Goal: Task Accomplishment & Management: Use online tool/utility

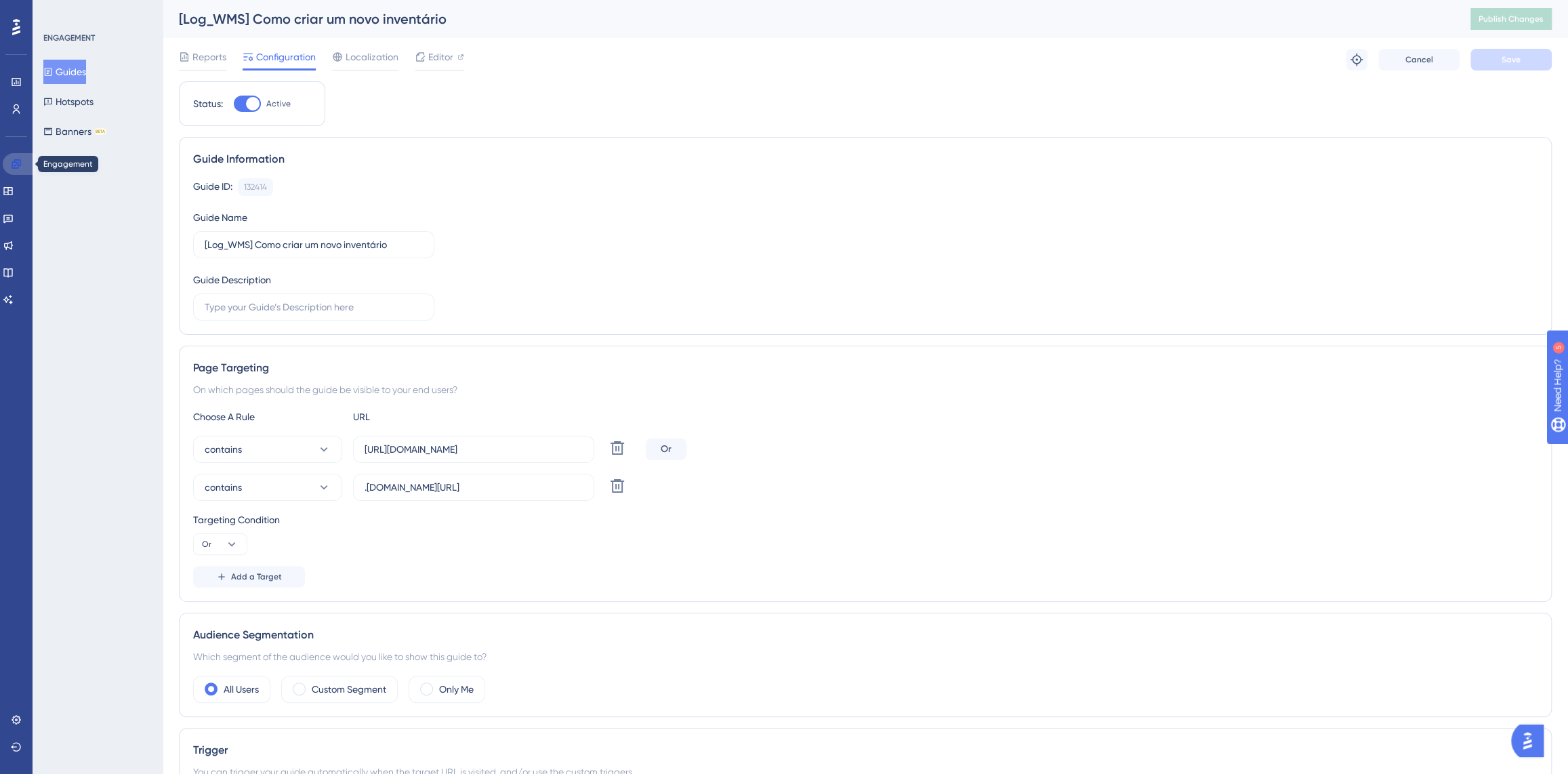
click at [17, 162] on icon at bounding box center [16, 164] width 9 height 9
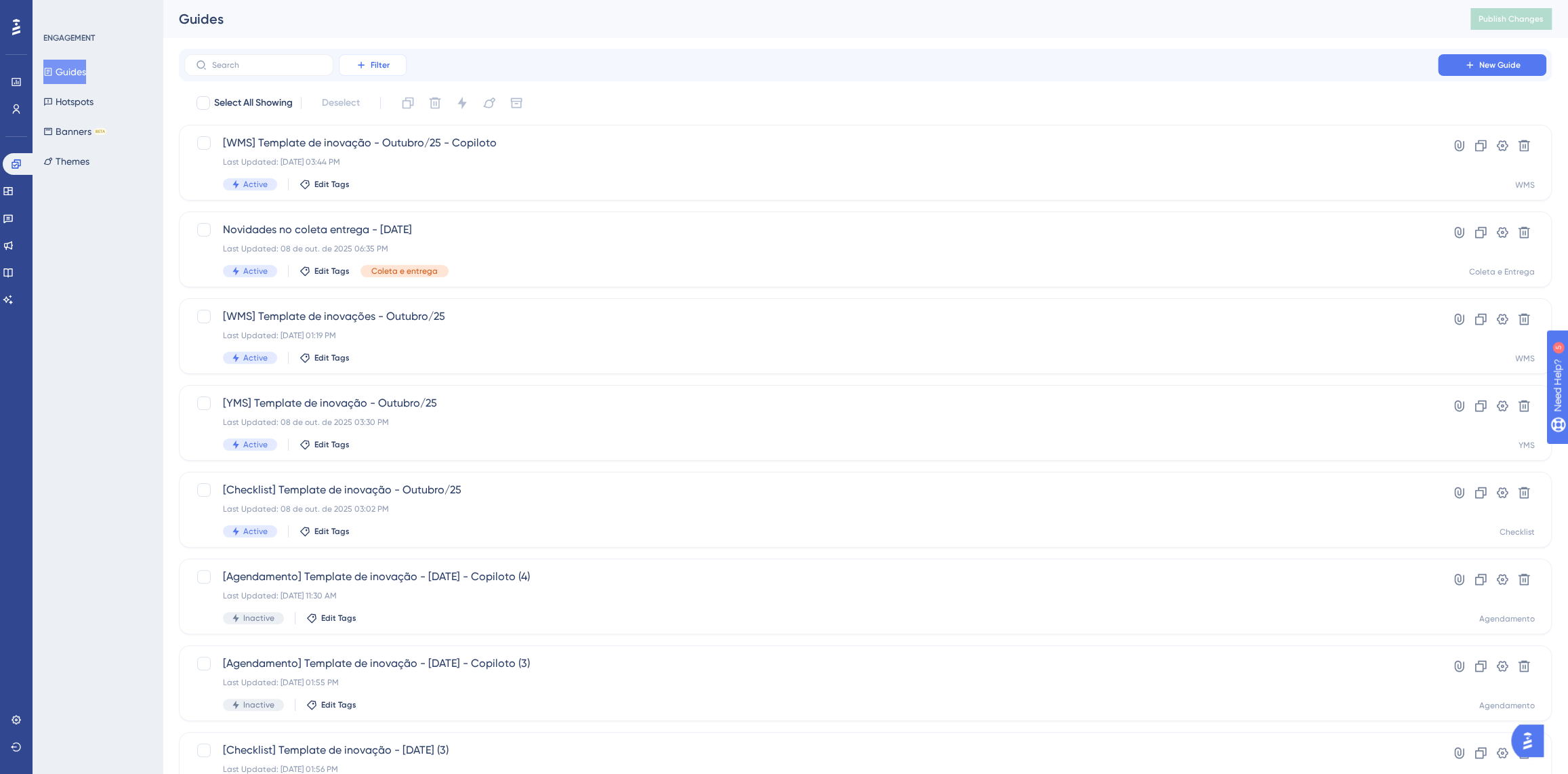
click at [372, 61] on span "Filter" at bounding box center [380, 65] width 19 height 11
click at [399, 160] on span "Containers" at bounding box center [382, 158] width 47 height 16
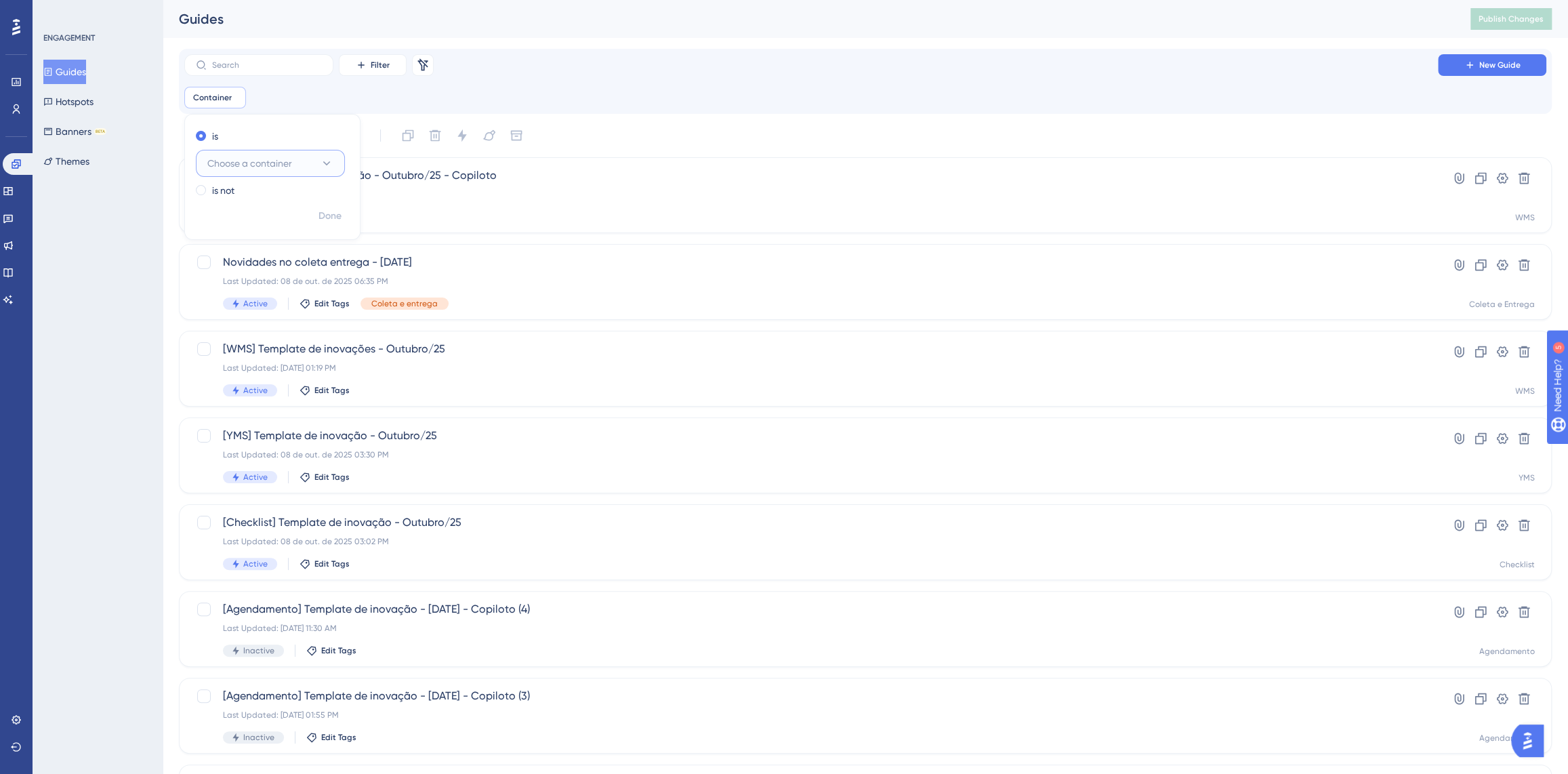
click at [323, 163] on icon at bounding box center [326, 163] width 14 height 14
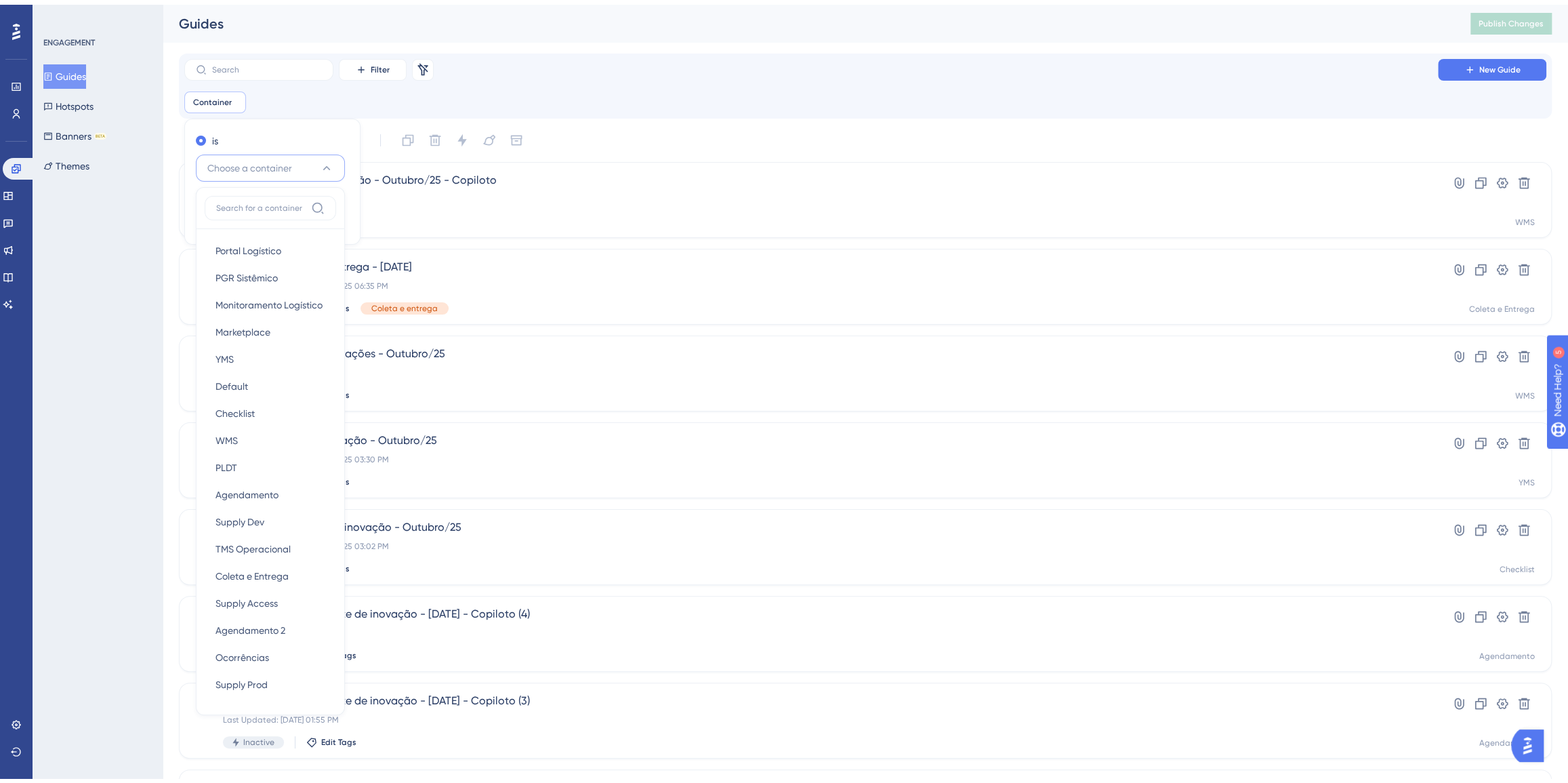
scroll to position [59, 0]
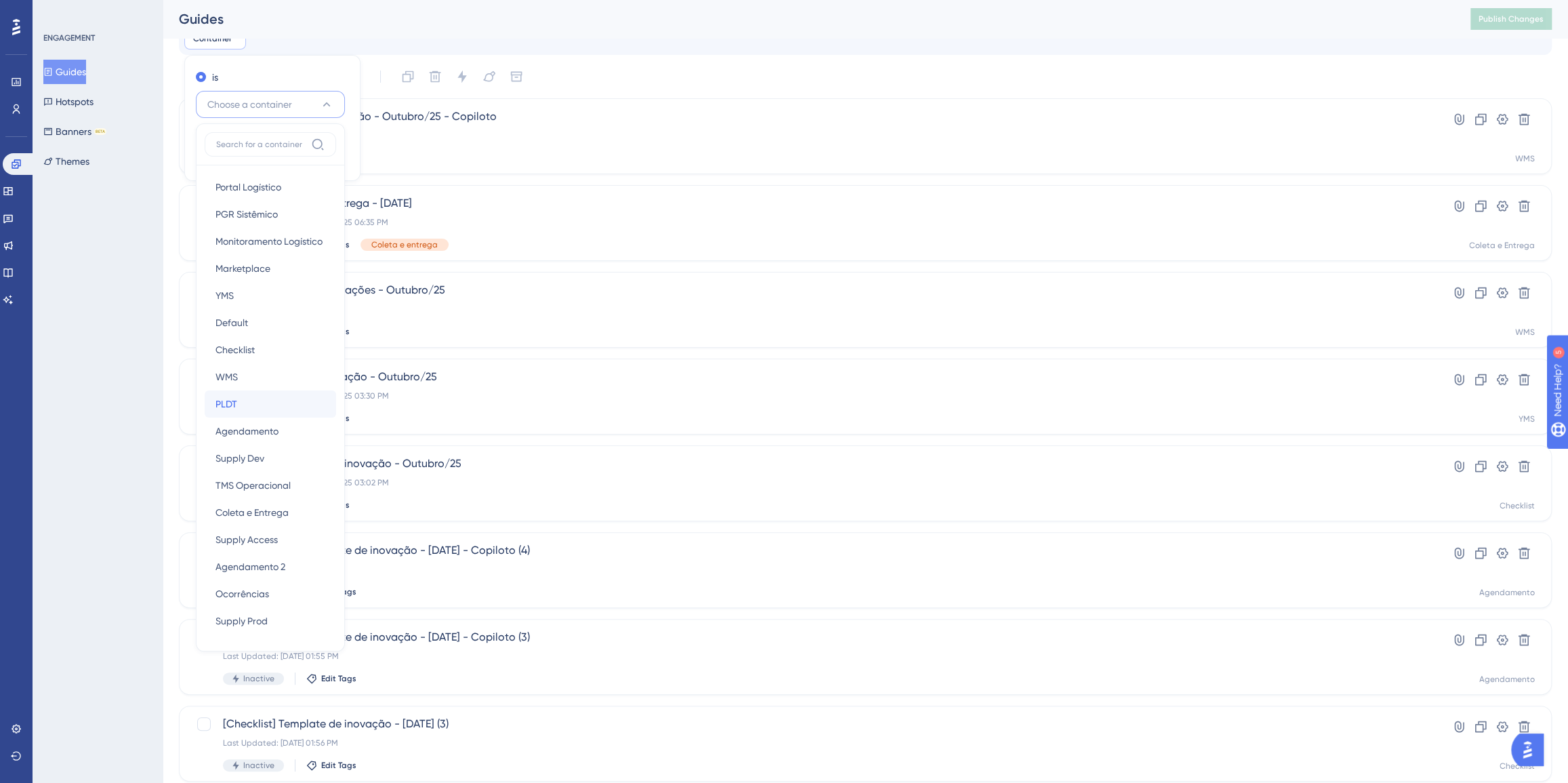
click at [249, 401] on div "PLDT PLDT" at bounding box center [270, 404] width 110 height 27
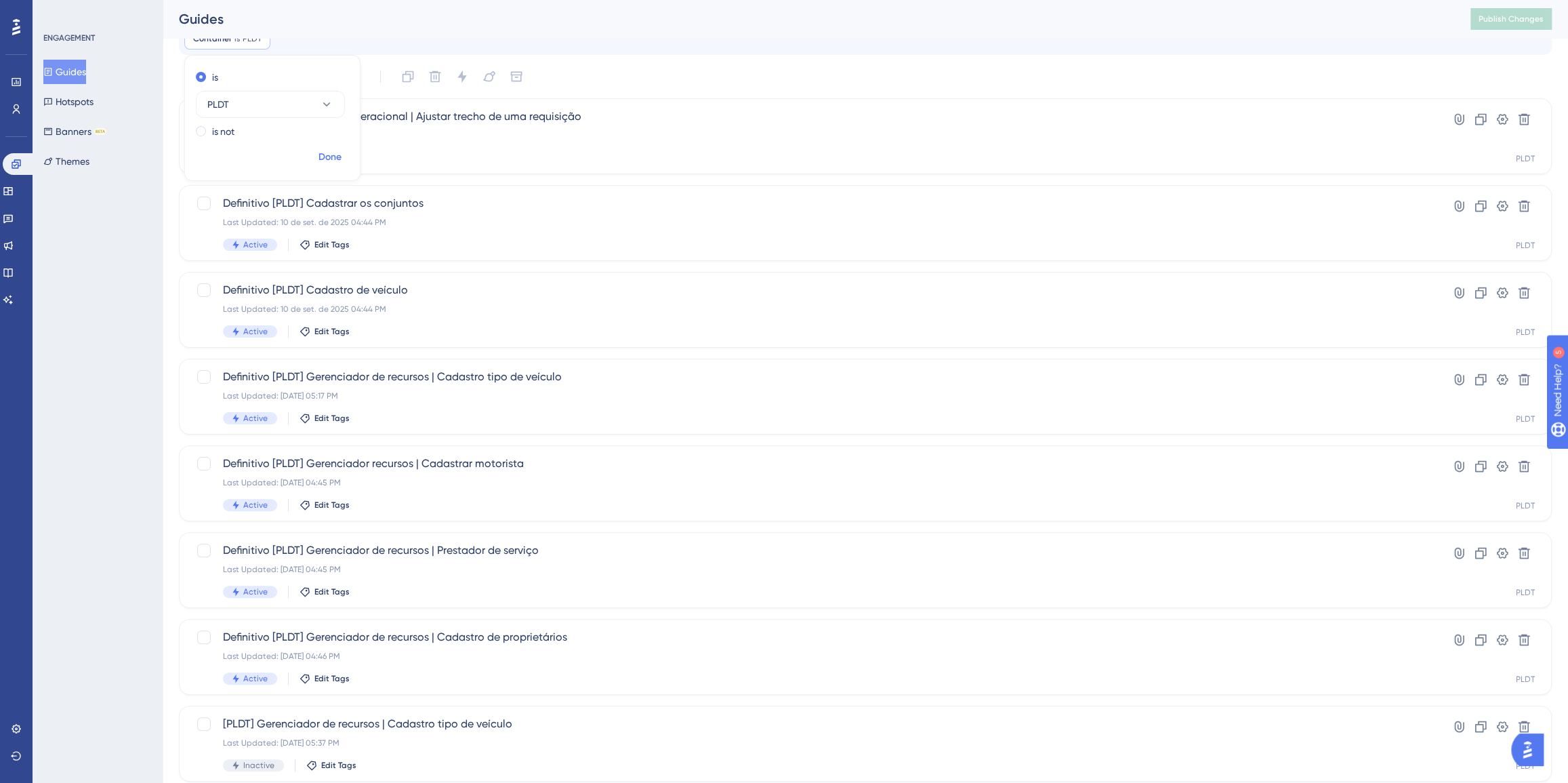
click at [332, 156] on span "Done" at bounding box center [330, 157] width 23 height 16
click at [546, 143] on div "Definitivo | Programador operacional | Ajustar trecho de uma requisição Last Up…" at bounding box center [810, 135] width 1176 height 55
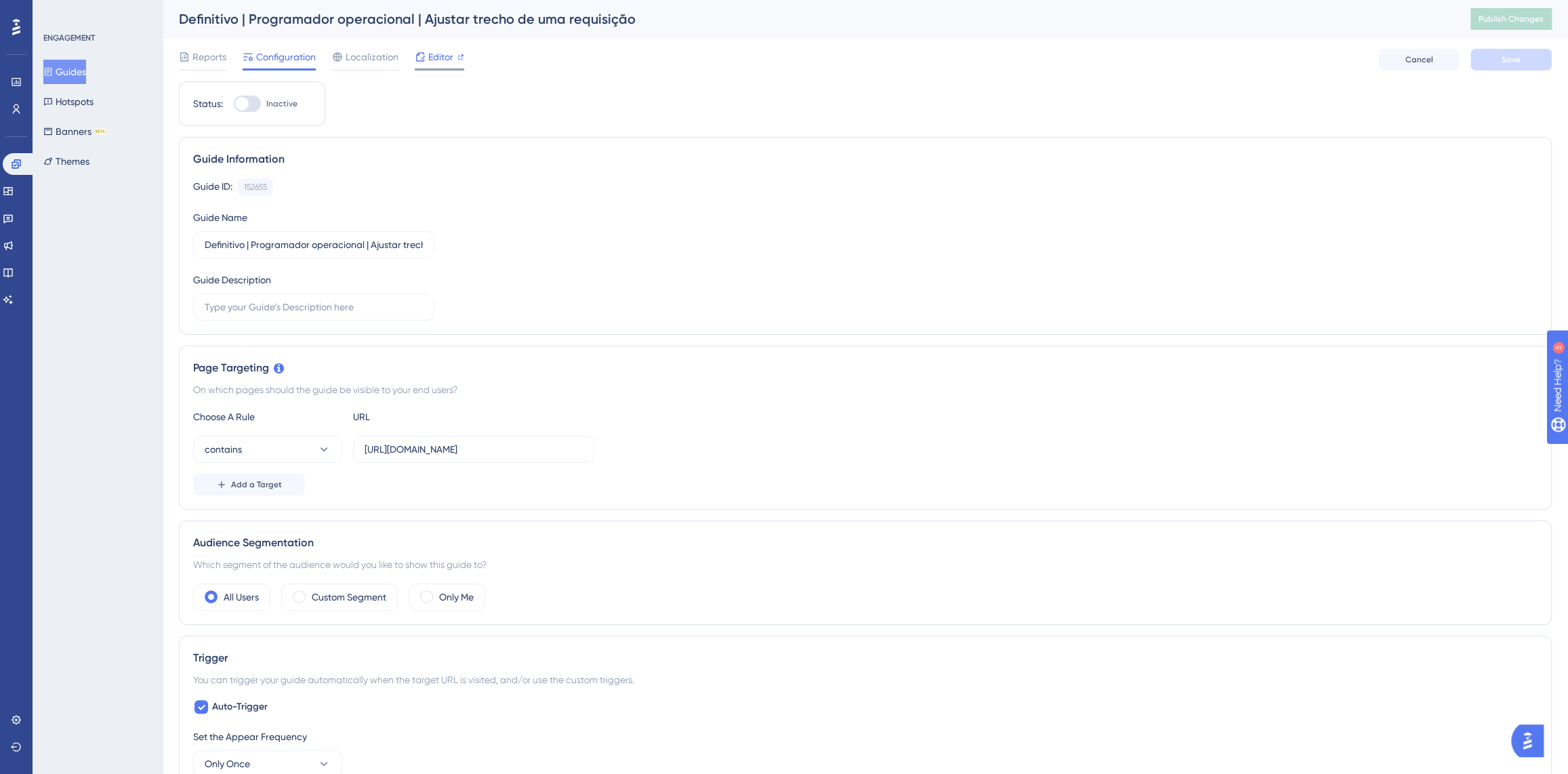
click at [441, 55] on span "Editor" at bounding box center [442, 57] width 25 height 16
click at [86, 65] on button "Guides" at bounding box center [65, 72] width 43 height 25
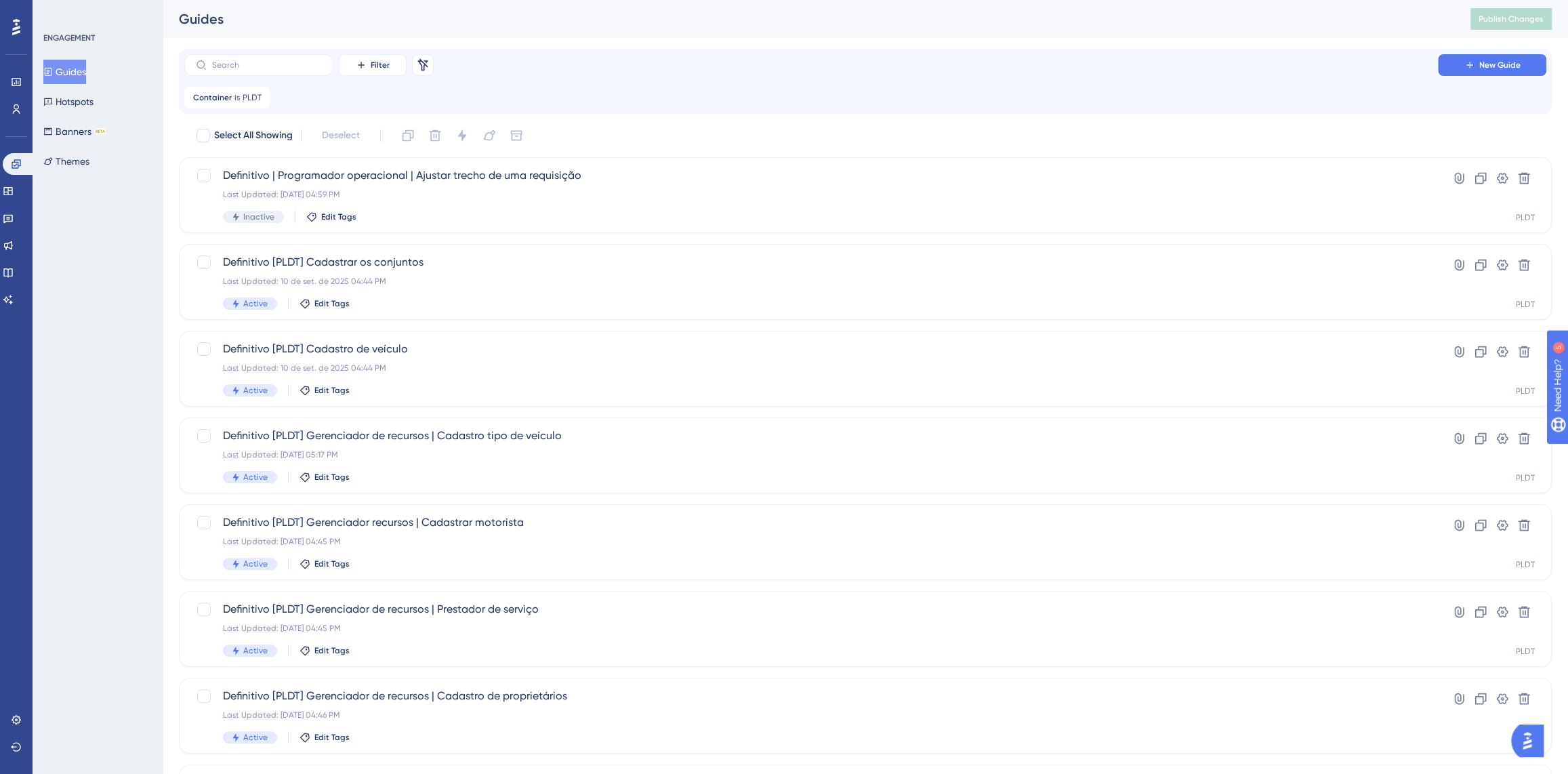
click at [89, 365] on div "ENGAGEMENT Guides Hotspots Banners BETA Themes" at bounding box center [97, 387] width 130 height 774
click at [1494, 63] on span "New Guide" at bounding box center [1501, 65] width 42 height 11
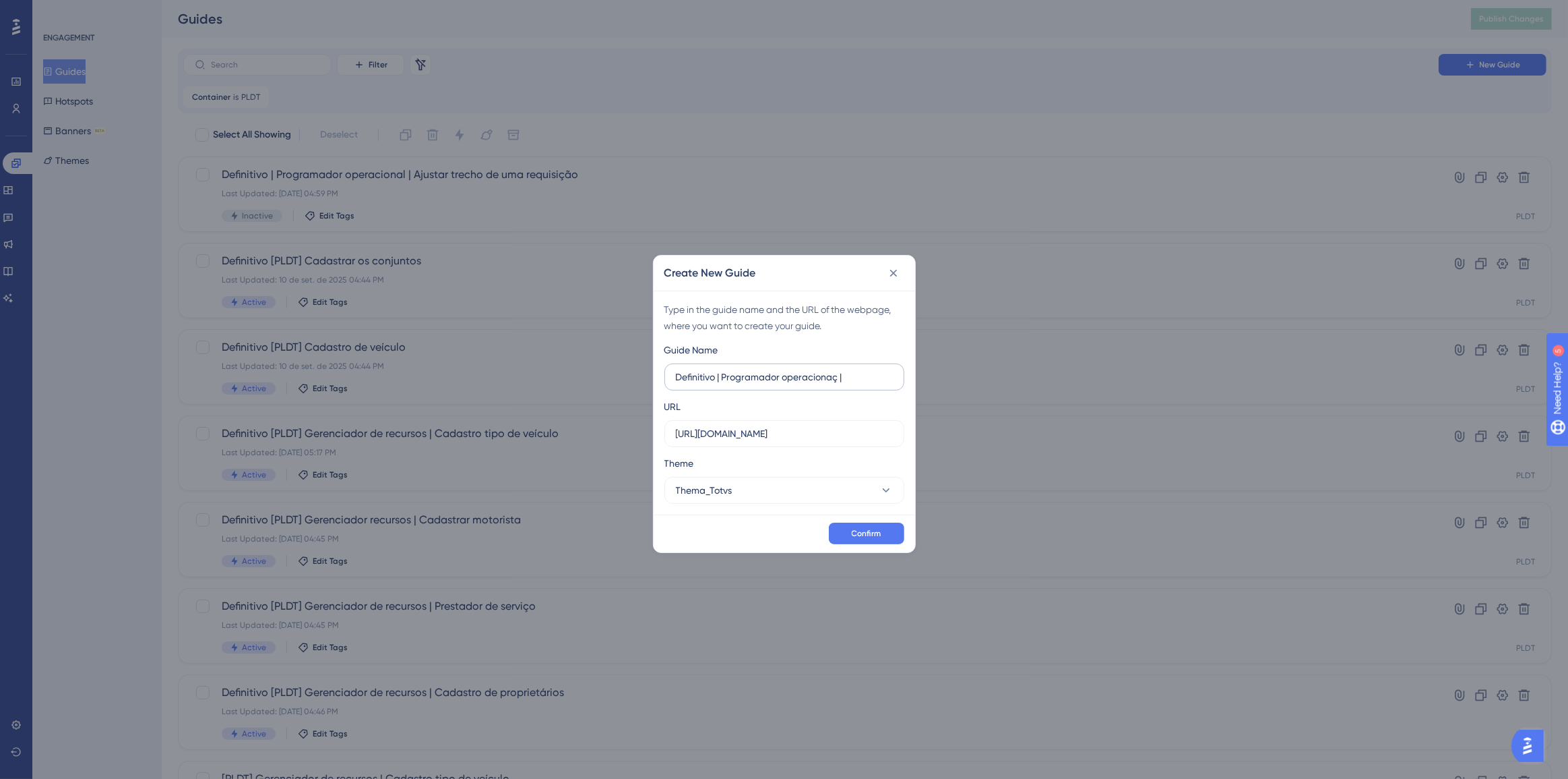
click at [837, 377] on input "Definitivo | Programador operacionaç |" at bounding box center [784, 377] width 217 height 14
click at [856, 378] on input "Definitivo | Programador operacional |" at bounding box center [784, 377] width 217 height 14
type input "Definitivo | Programador operacional | Planejar embarques"
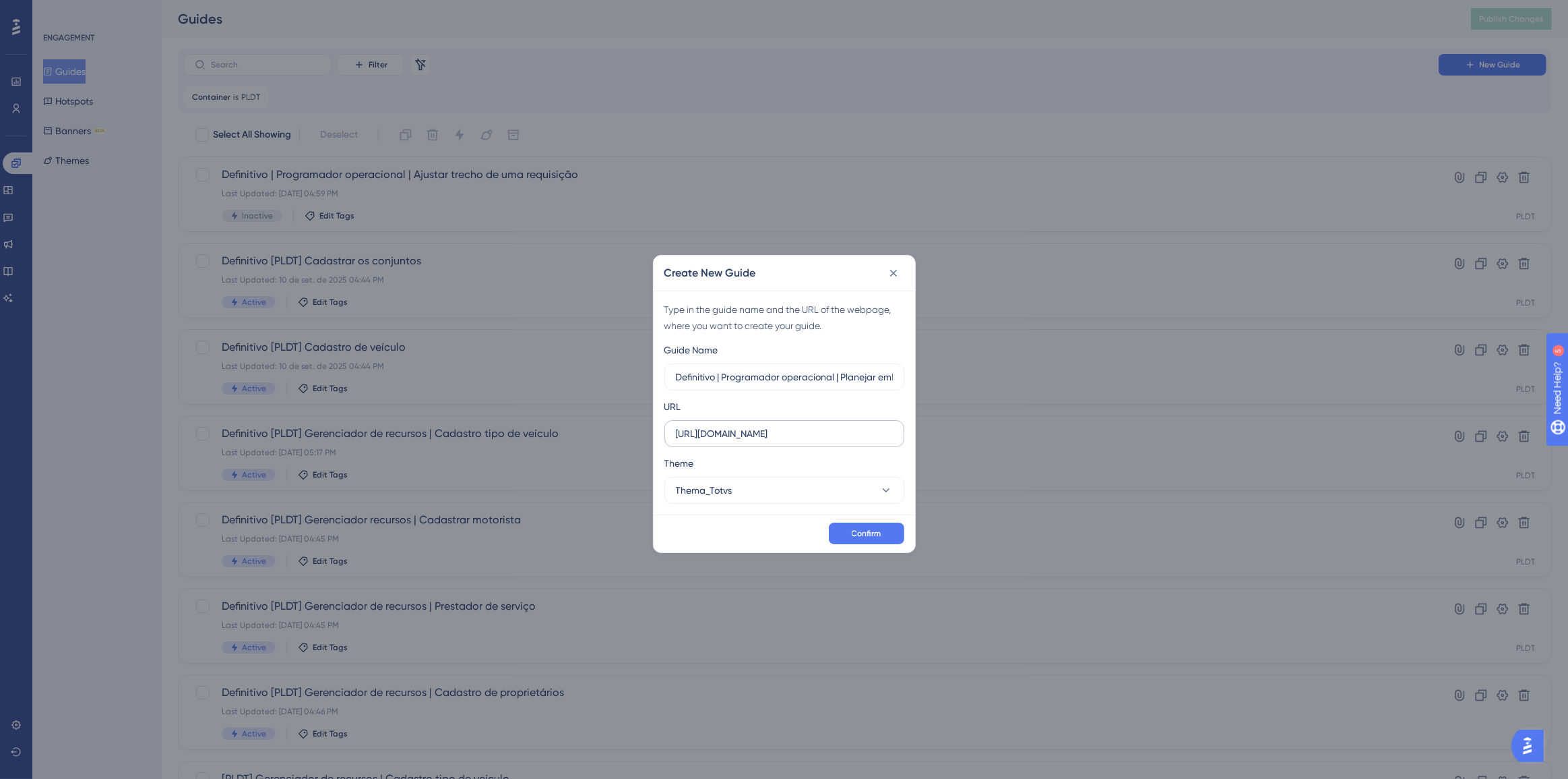
click at [769, 420] on label "https://demo.logistica.totvs.app" at bounding box center [785, 434] width 240 height 27
click at [769, 427] on input "https://demo.logistica.totvs.app" at bounding box center [784, 434] width 217 height 14
click at [769, 420] on label "https://demo.logistica.totvs.app" at bounding box center [785, 434] width 240 height 27
click at [769, 427] on input "https://demo.logistica.totvs.app" at bounding box center [784, 434] width 217 height 14
click at [769, 420] on label "https://demo.logistica.totvs.app" at bounding box center [785, 434] width 240 height 27
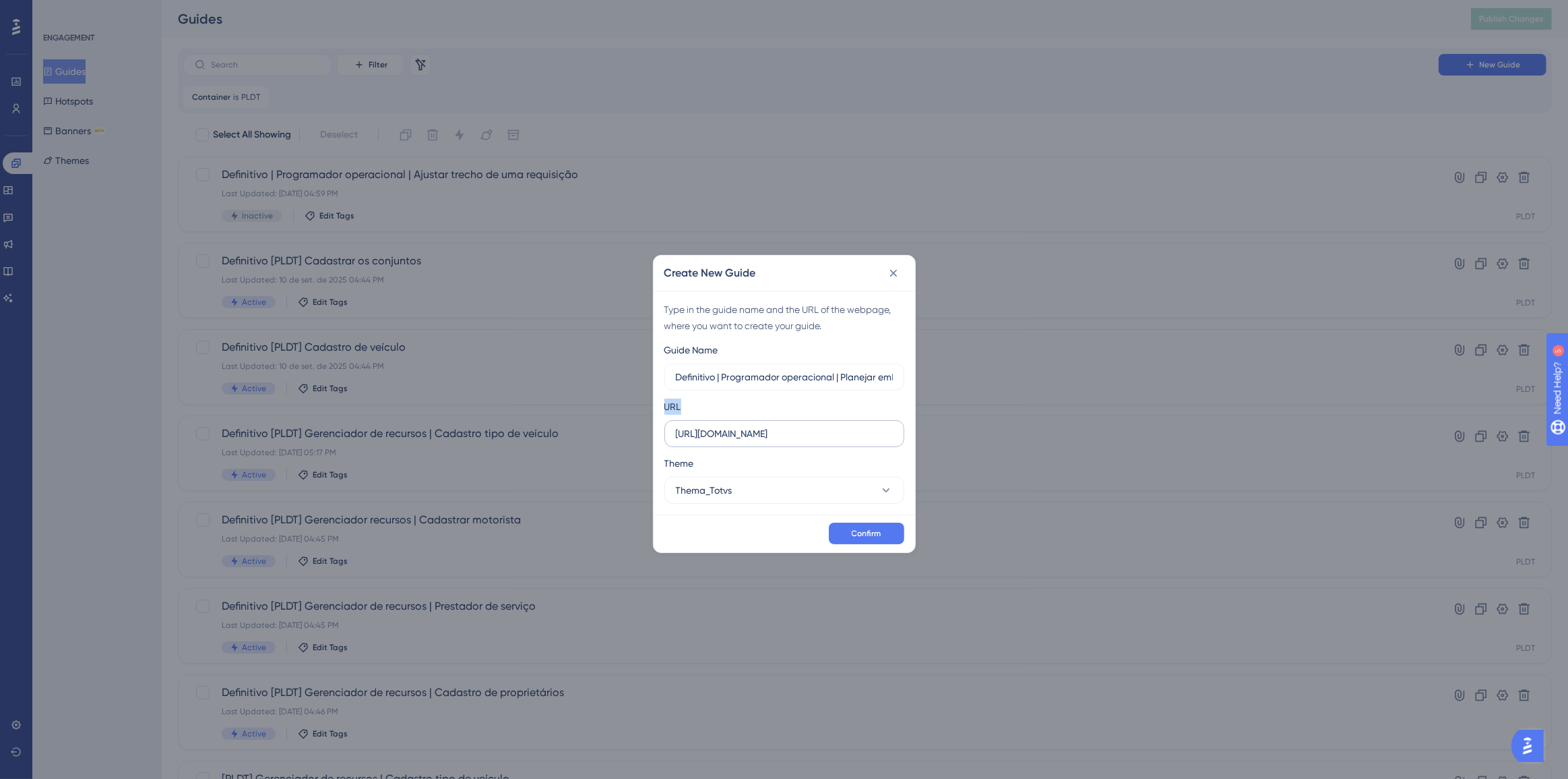
click at [769, 427] on input "https://demo.logistica.totvs.app" at bounding box center [784, 434] width 217 height 14
click at [766, 433] on input "https://demo.logistica.totvs.app" at bounding box center [784, 434] width 217 height 14
paste input "supply.logistica.staging.totvs.app/planodistribuicao/painelPlanejamento/agrupam…"
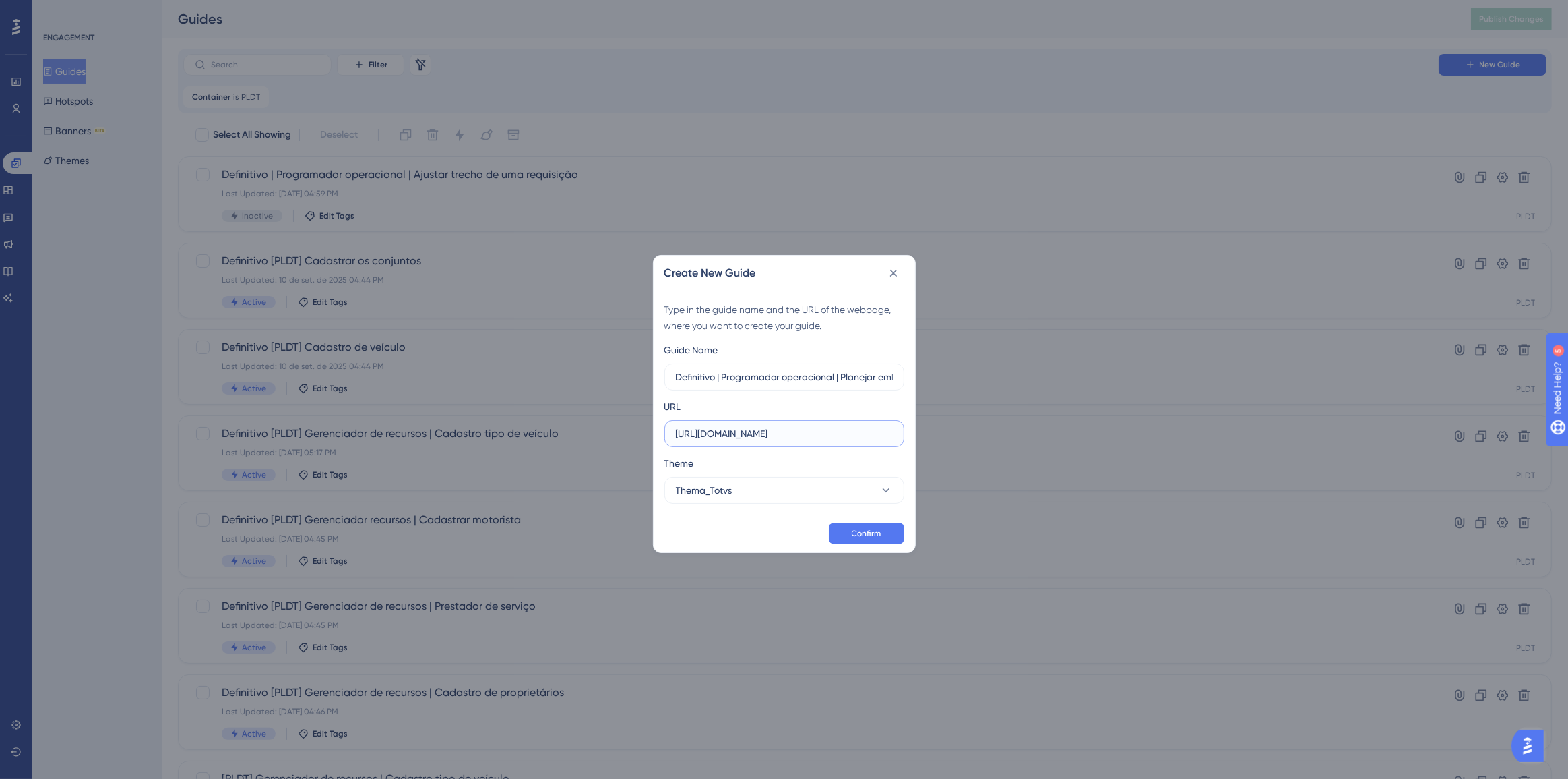
scroll to position [0, 204]
type input "https://supply.logistica.staging.totvs.app/planodistribuicao/painelPlanejamento…"
click at [849, 532] on button "Confirm" at bounding box center [867, 533] width 76 height 22
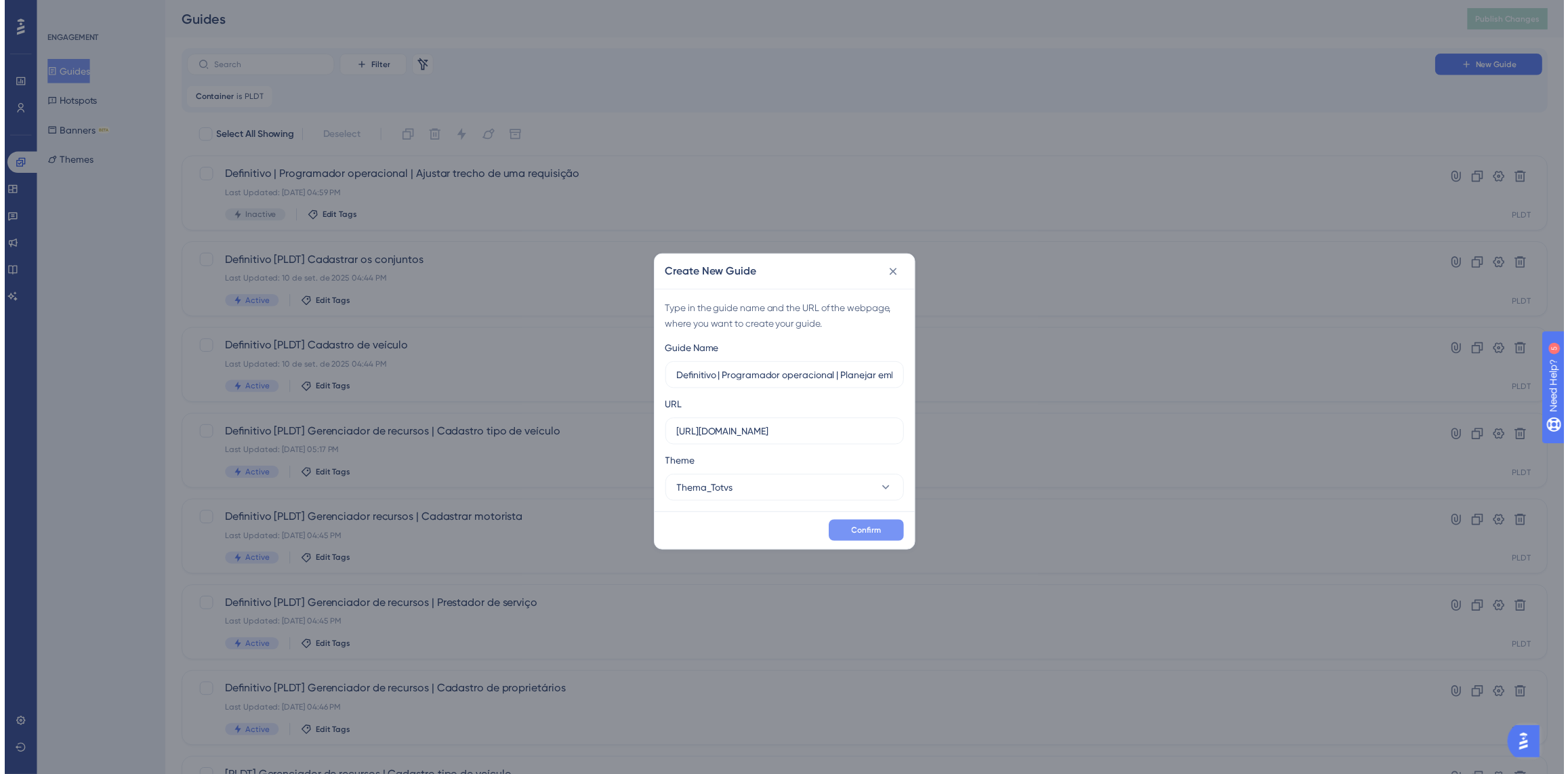
scroll to position [0, 0]
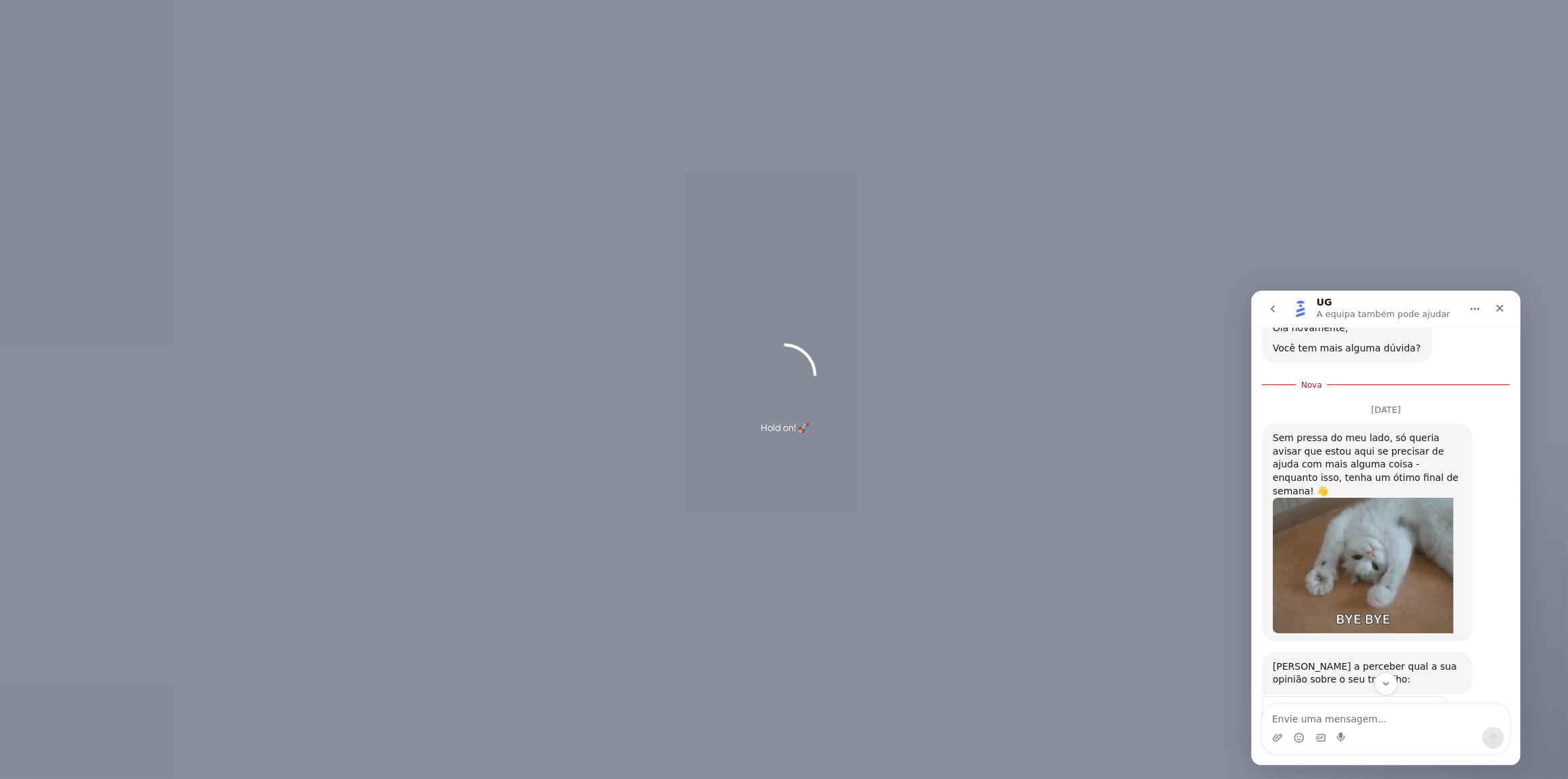
scroll to position [997, 0]
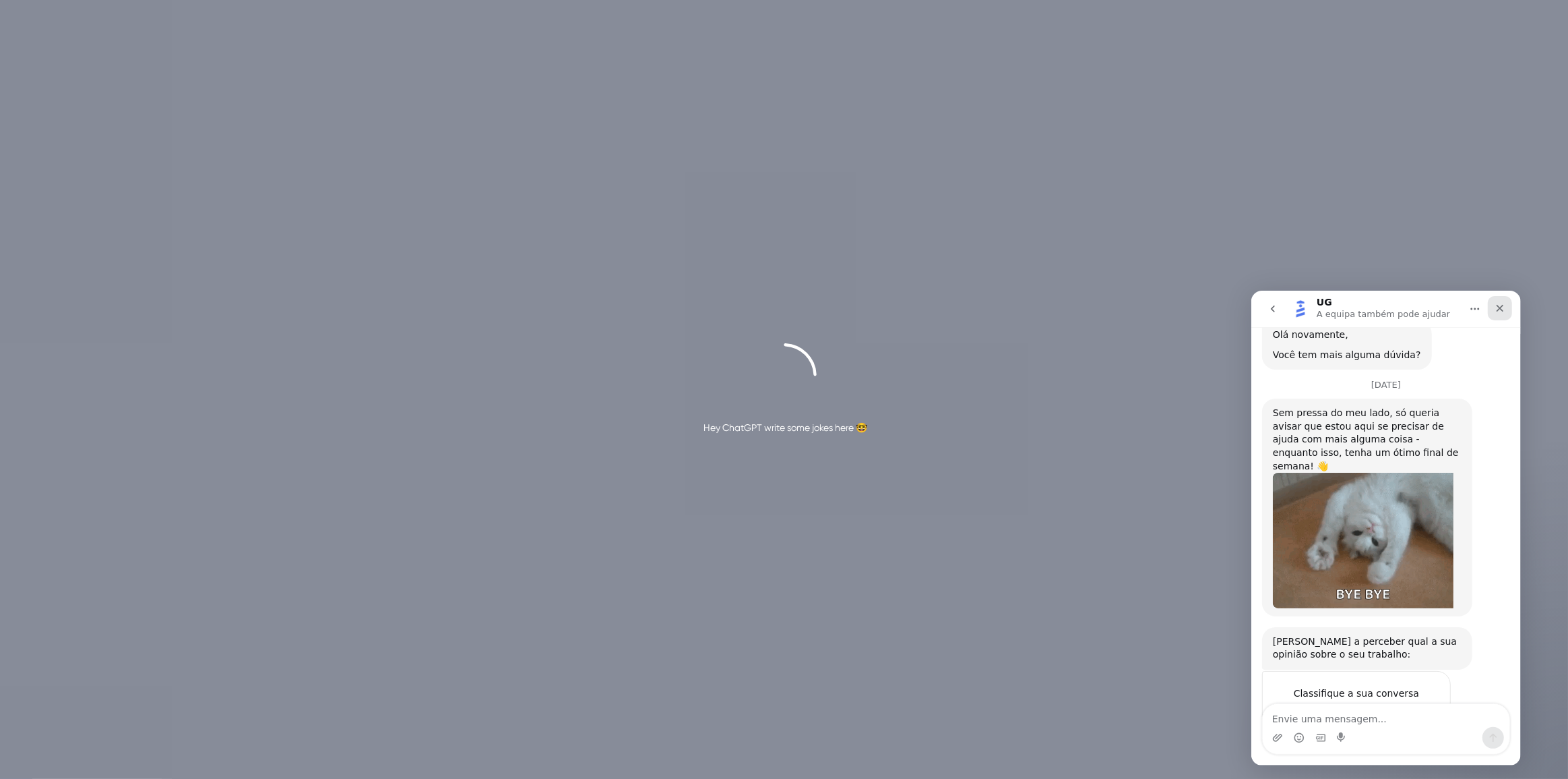
scroll to position [989, 0]
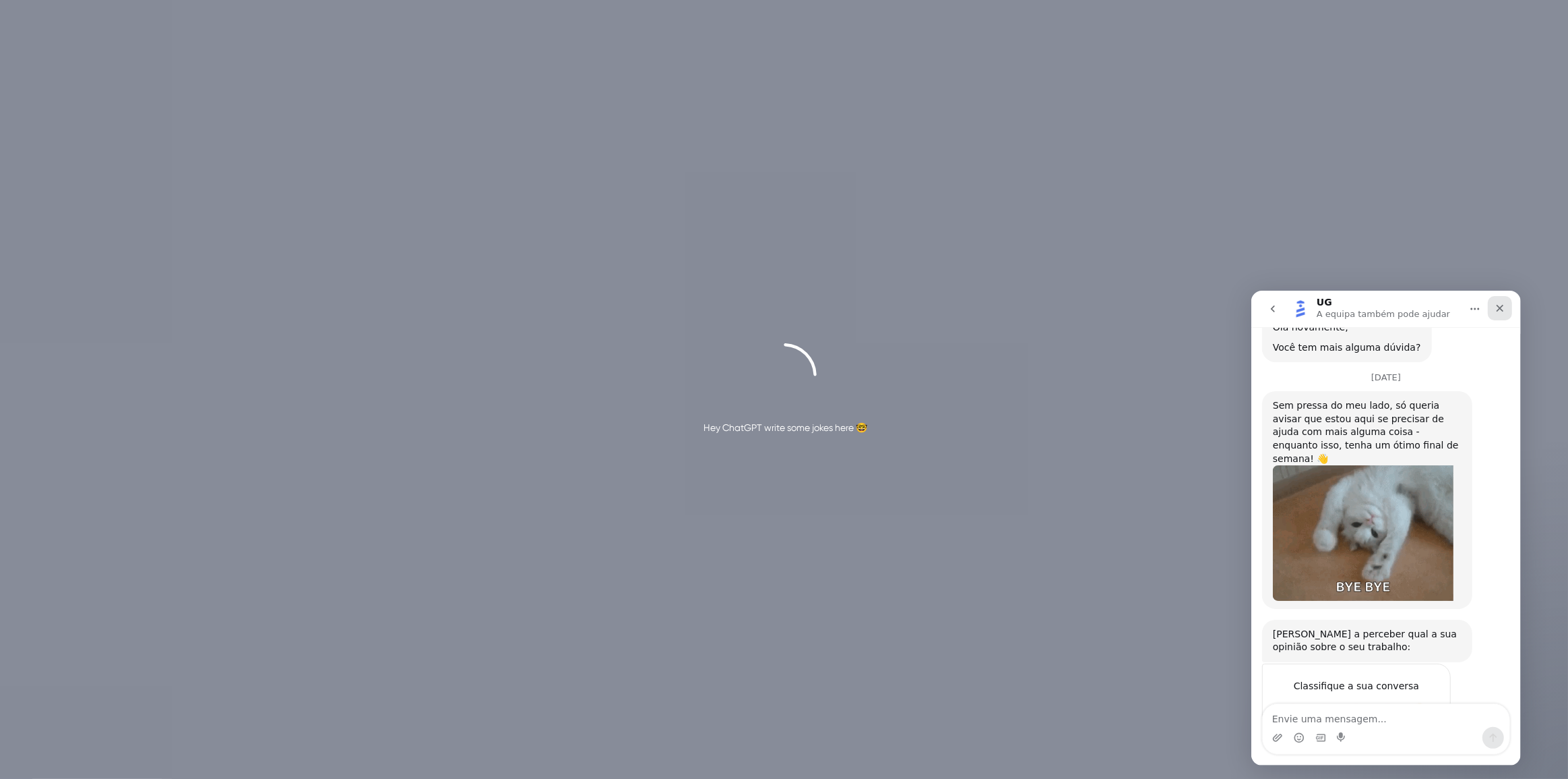
click at [1495, 310] on icon "Fechar" at bounding box center [1499, 307] width 11 height 11
